Goal: Transaction & Acquisition: Purchase product/service

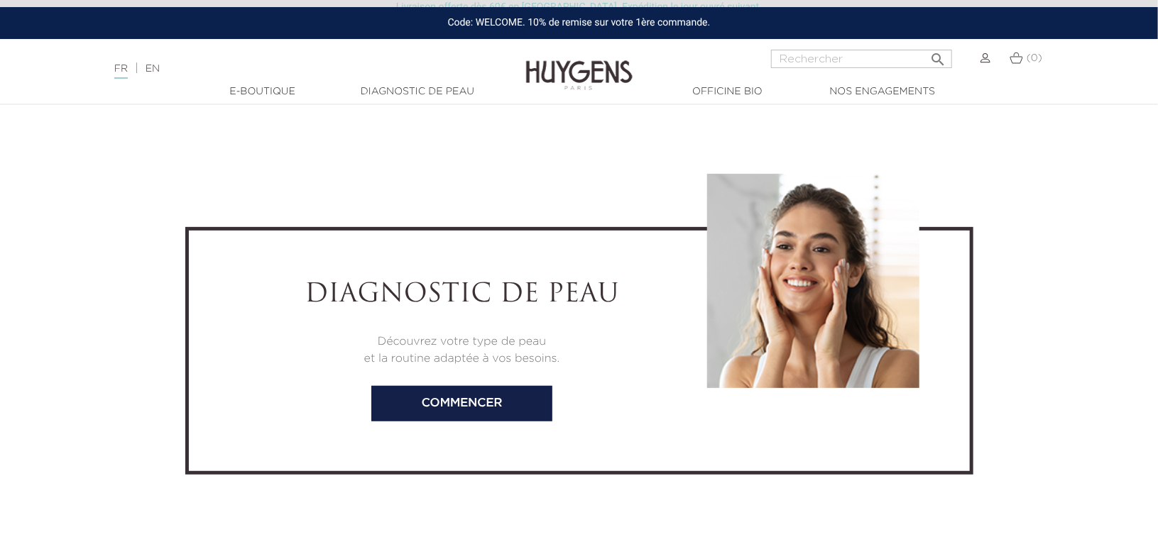
scroll to position [2810, 0]
click at [505, 420] on div "diagnostic de peau Découvrez votre type de peau et la routine adaptée à vos bes…" at bounding box center [579, 351] width 788 height 248
click at [503, 407] on link "Commencer" at bounding box center [461, 403] width 181 height 35
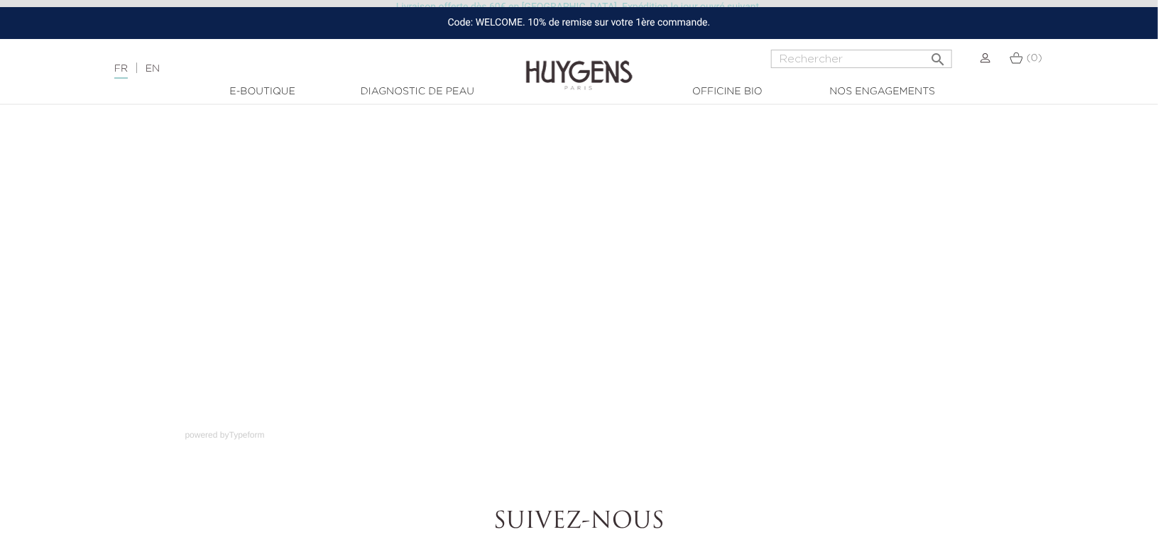
scroll to position [148, 0]
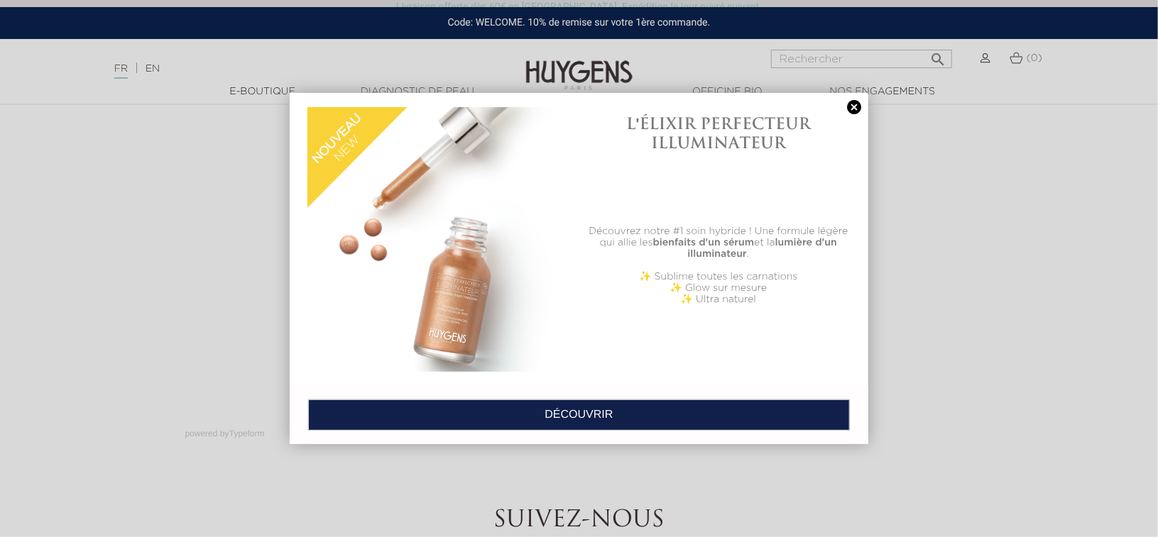
click at [852, 108] on link at bounding box center [854, 107] width 20 height 15
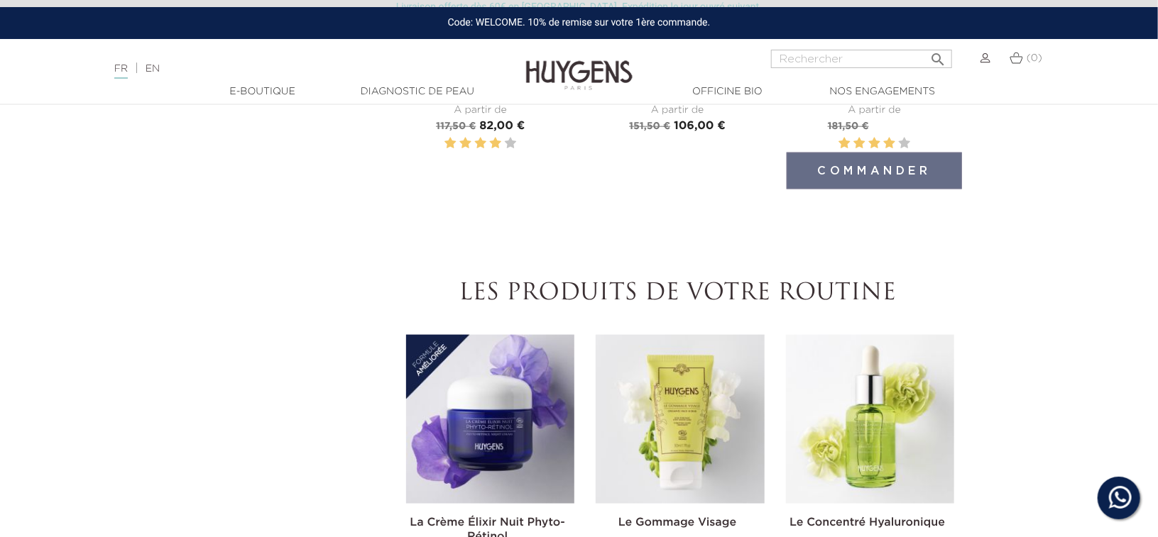
scroll to position [419, 0]
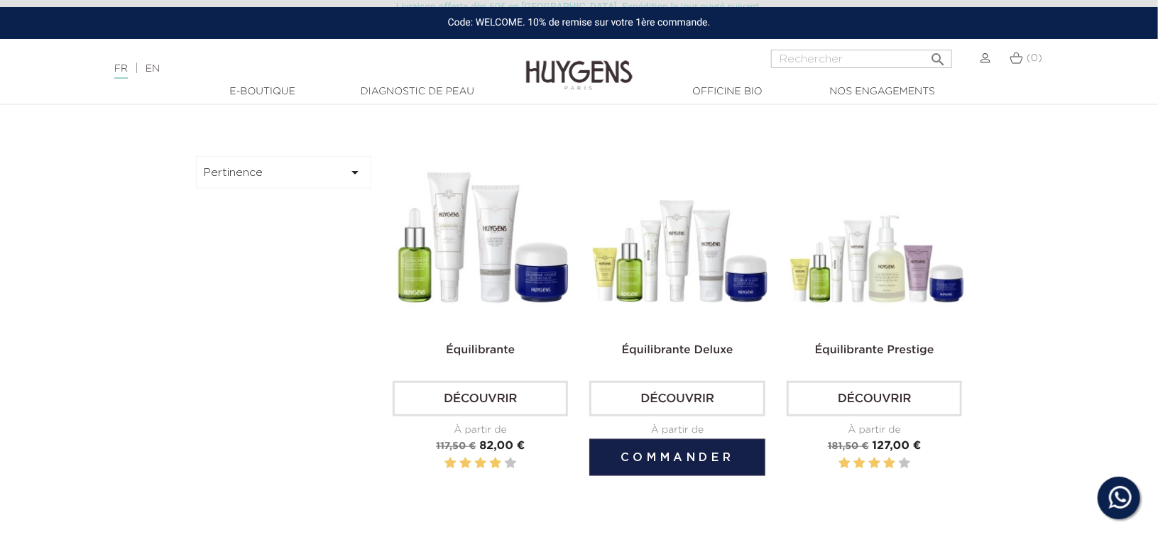
click at [689, 256] on img at bounding box center [679, 243] width 175 height 175
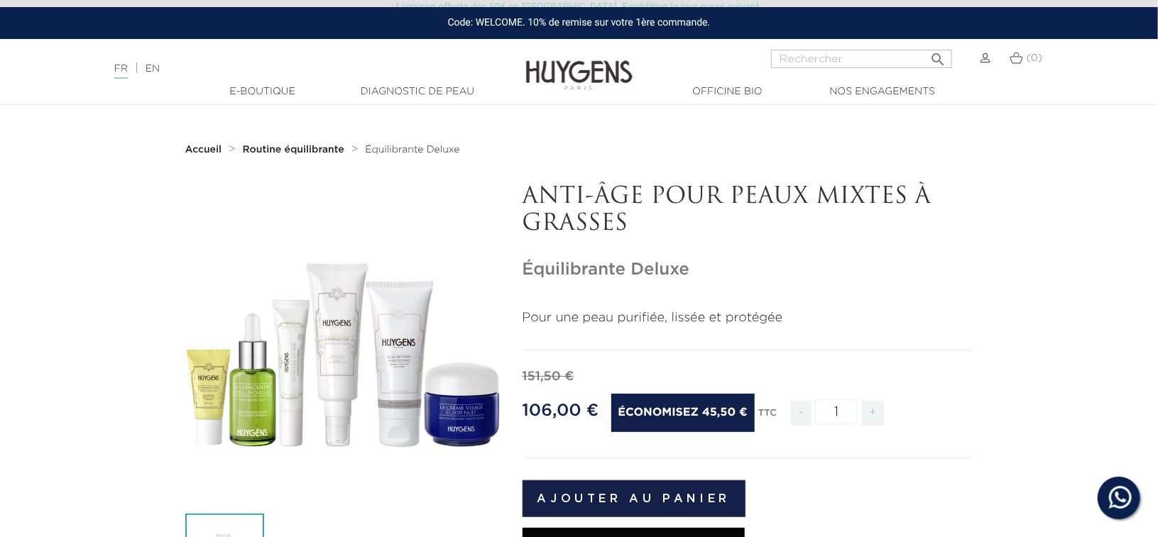
scroll to position [143, 0]
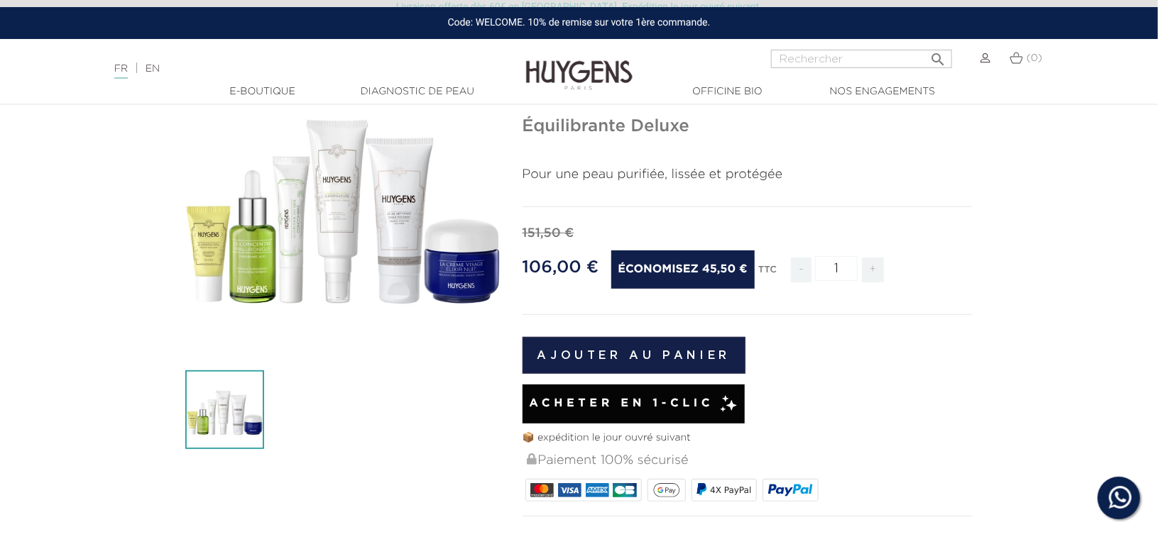
click at [662, 402] on span "Acheter en 1-clic" at bounding box center [621, 403] width 185 height 17
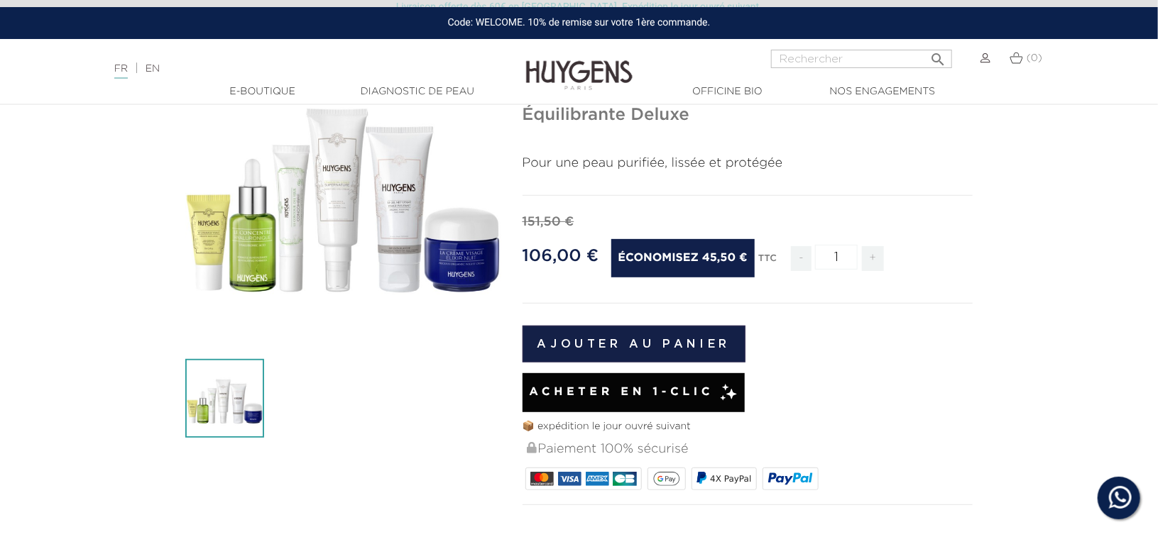
click at [579, 338] on button "Ajouter au panier" at bounding box center [634, 344] width 224 height 37
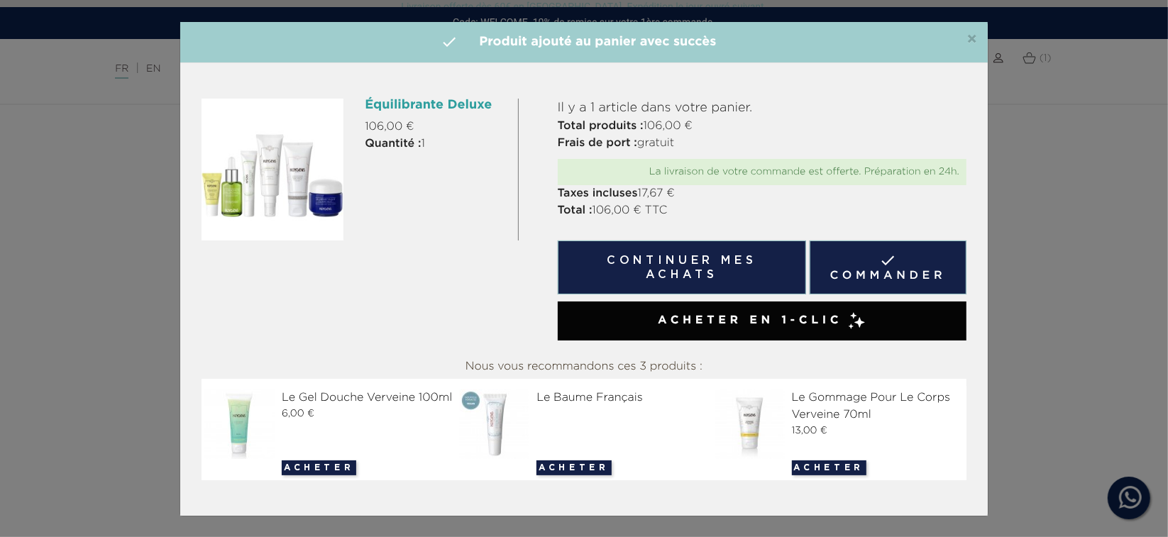
click at [848, 283] on link " Commander" at bounding box center [888, 268] width 157 height 54
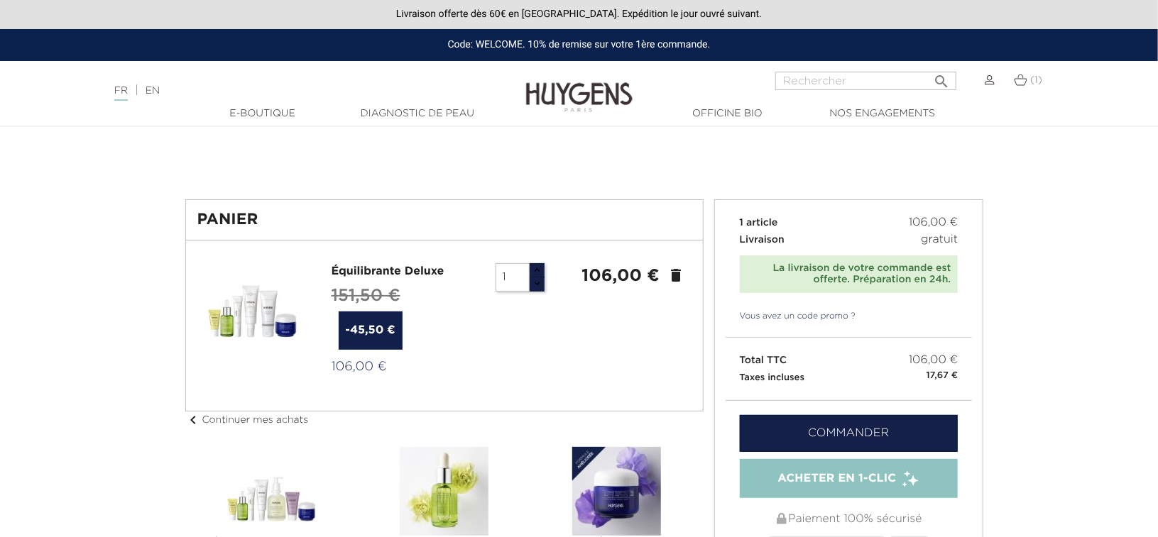
click at [838, 432] on link "Commander" at bounding box center [849, 433] width 219 height 37
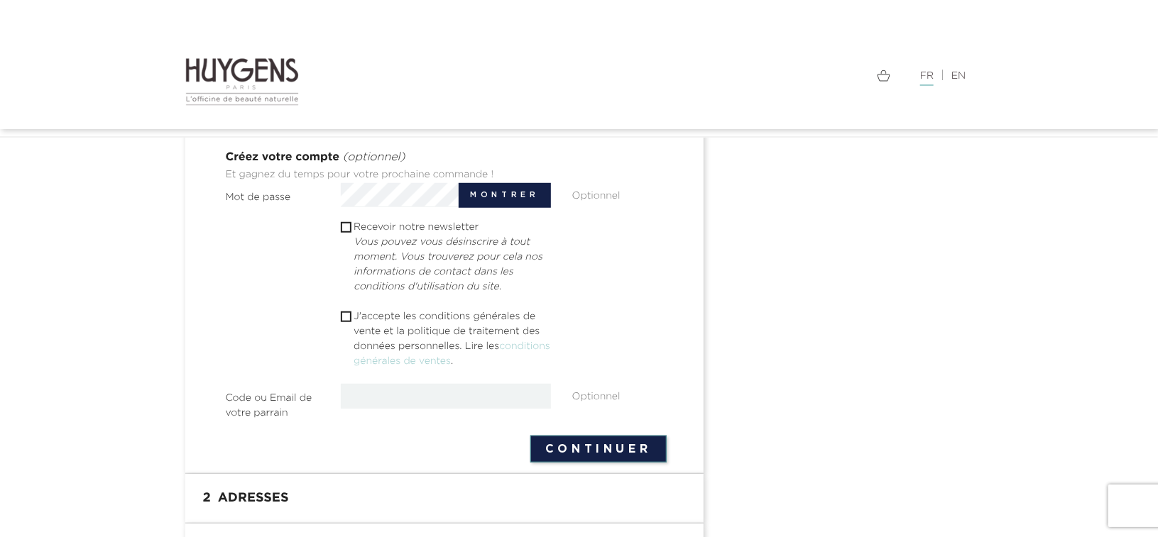
scroll to position [427, 0]
type input "roulin.emeric@gmail.com"
click at [552, 461] on button "Continuer" at bounding box center [598, 449] width 136 height 27
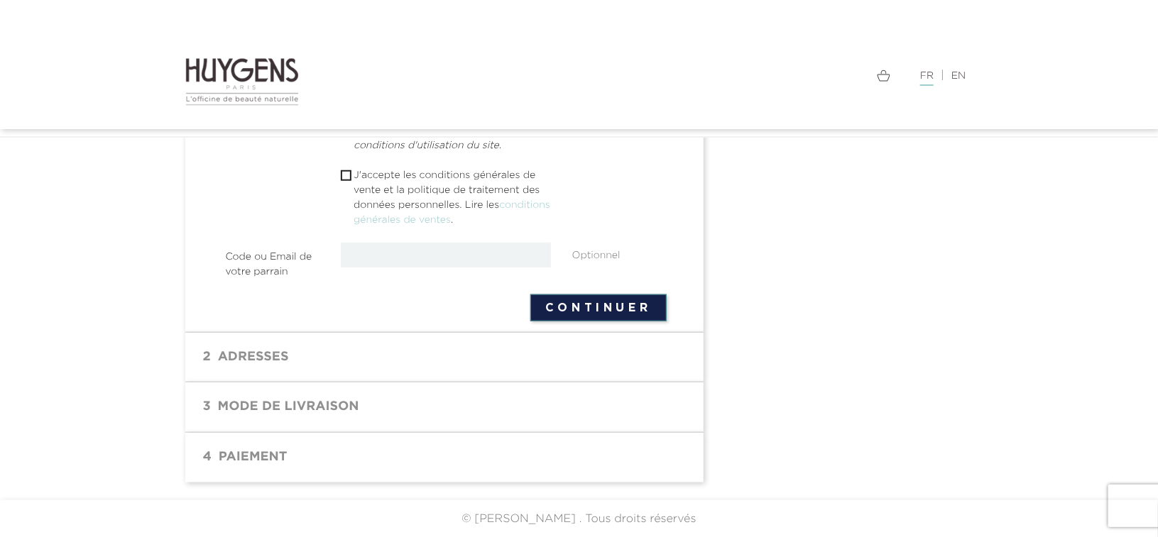
scroll to position [0, 0]
